Goal: Information Seeking & Learning: Learn about a topic

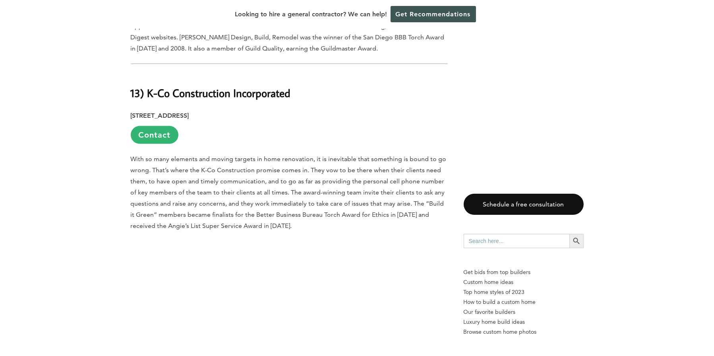
scroll to position [1590, 0]
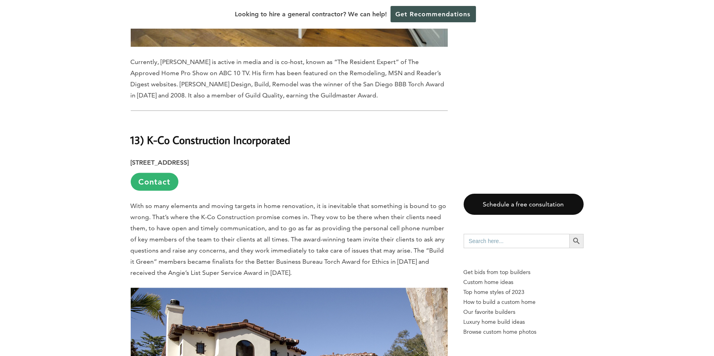
click at [150, 133] on b "13) K-Co Construction Incorporated" at bounding box center [211, 140] width 160 height 14
drag, startPoint x: 145, startPoint y: 107, endPoint x: 315, endPoint y: 105, distance: 170.1
click at [315, 120] on h2 "13) K-Co Construction Incorporated" at bounding box center [289, 133] width 317 height 27
copy b "K-Co Construction Incorporated"
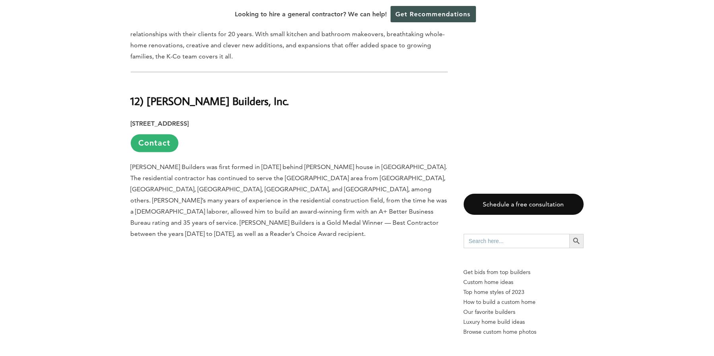
scroll to position [2067, 0]
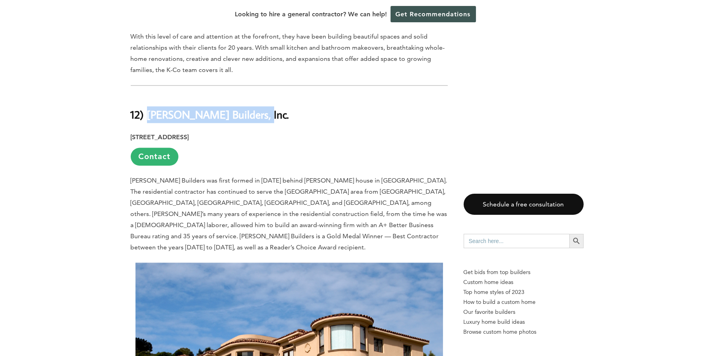
drag, startPoint x: 149, startPoint y: 81, endPoint x: 276, endPoint y: 78, distance: 126.5
click at [276, 95] on h2 "12) Armstrong Builders, Inc." at bounding box center [289, 108] width 317 height 27
copy b "Armstrong Builders, Inc."
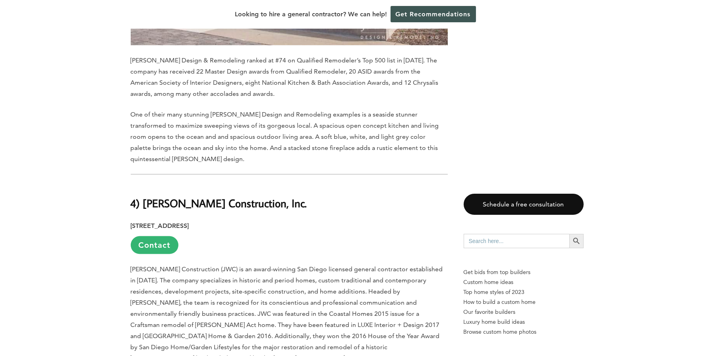
scroll to position [5685, 0]
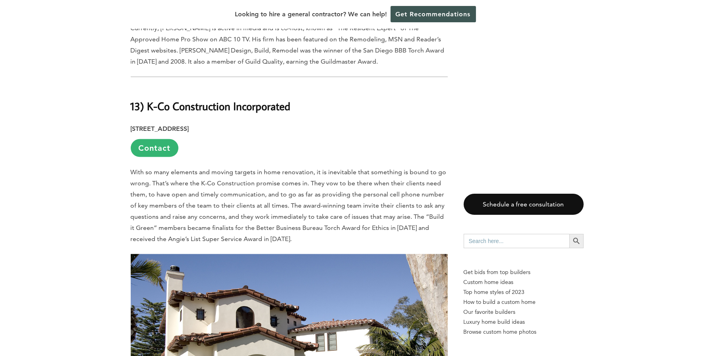
scroll to position [1624, 0]
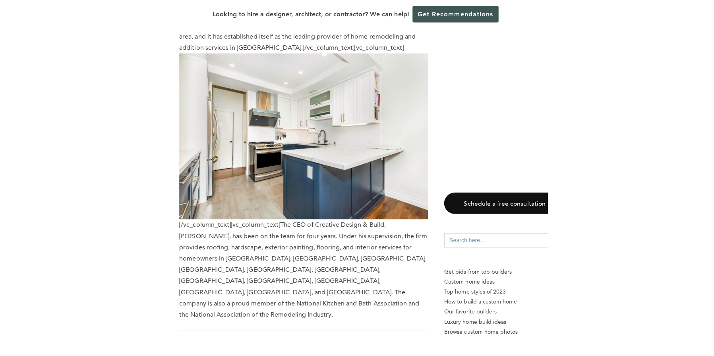
scroll to position [3500, 0]
